Goal: Task Accomplishment & Management: Use online tool/utility

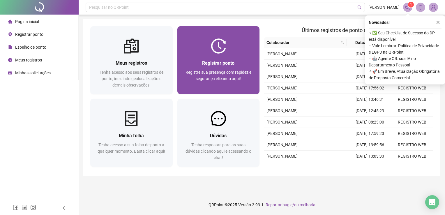
click at [224, 71] on span "Registre sua presença com rapidez e segurança clicando aqui!" at bounding box center [219, 75] width 66 height 11
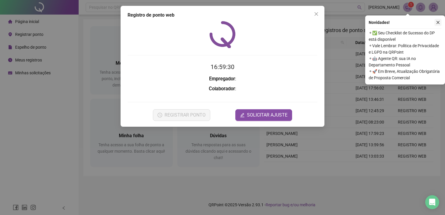
click at [439, 22] on icon "close" at bounding box center [438, 22] width 4 height 4
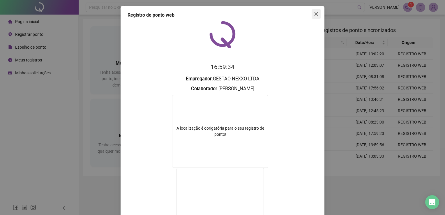
click at [315, 12] on icon "close" at bounding box center [316, 14] width 5 height 5
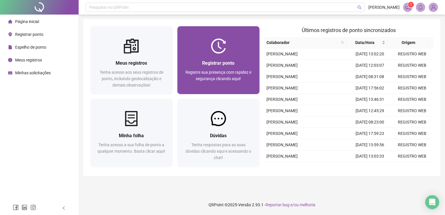
click at [244, 70] on span "Registre sua presença com rapidez e segurança clicando aqui!" at bounding box center [219, 75] width 66 height 11
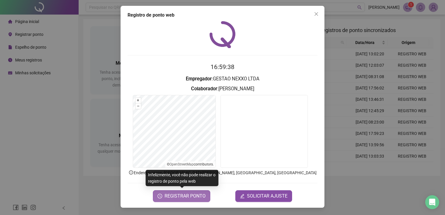
click at [191, 196] on span "REGISTRAR PONTO" at bounding box center [185, 196] width 41 height 7
